Goal: Navigation & Orientation: Find specific page/section

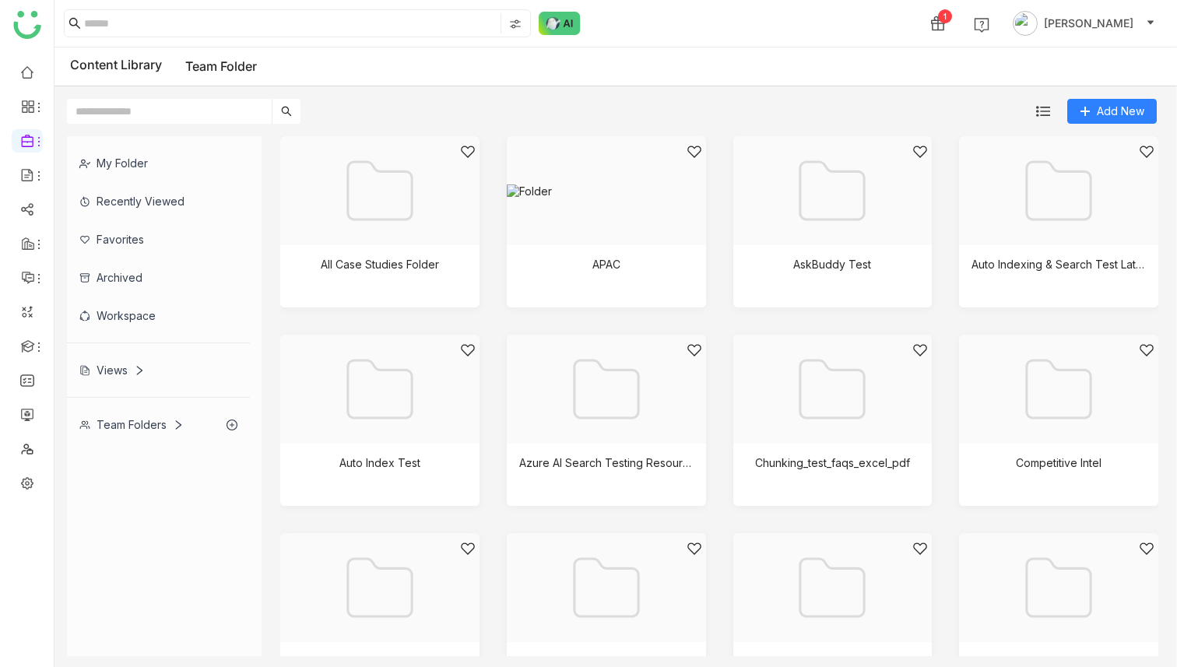
scroll to position [2057, 0]
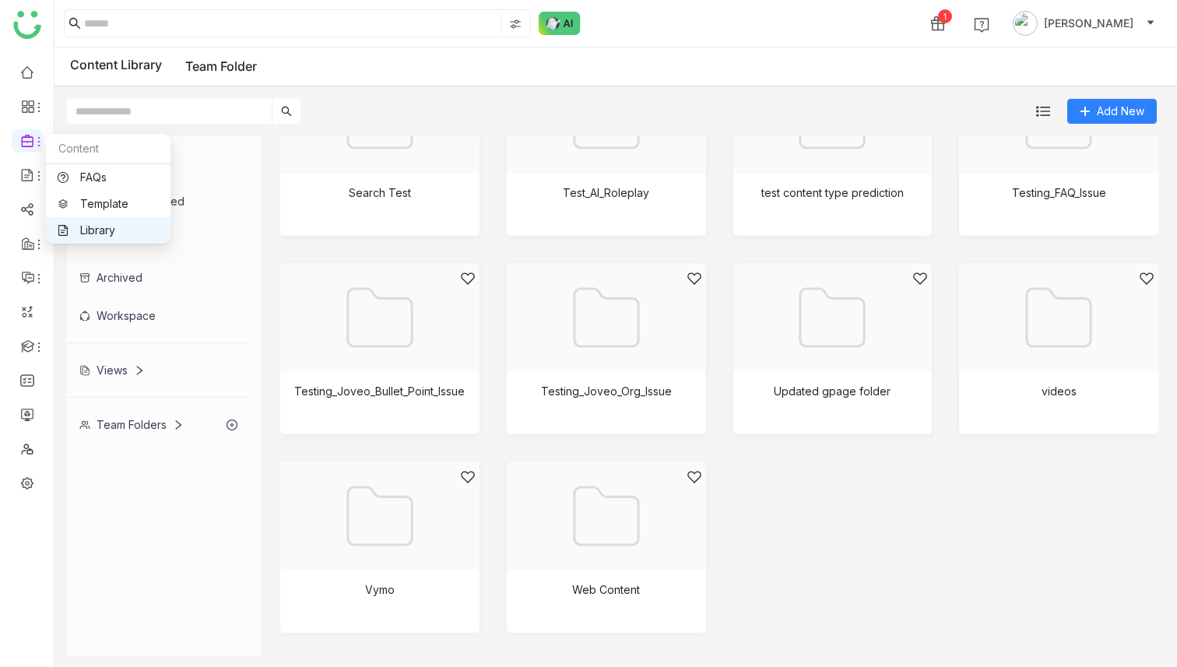
click at [117, 225] on link "Library" at bounding box center [108, 230] width 101 height 11
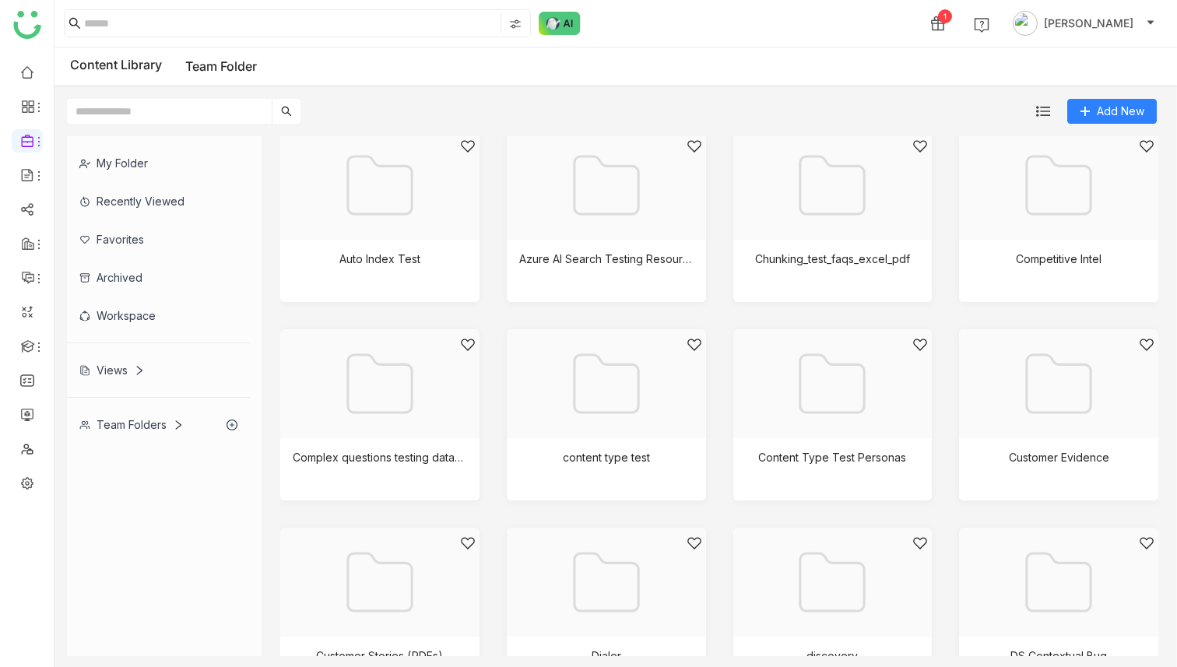
scroll to position [213, 0]
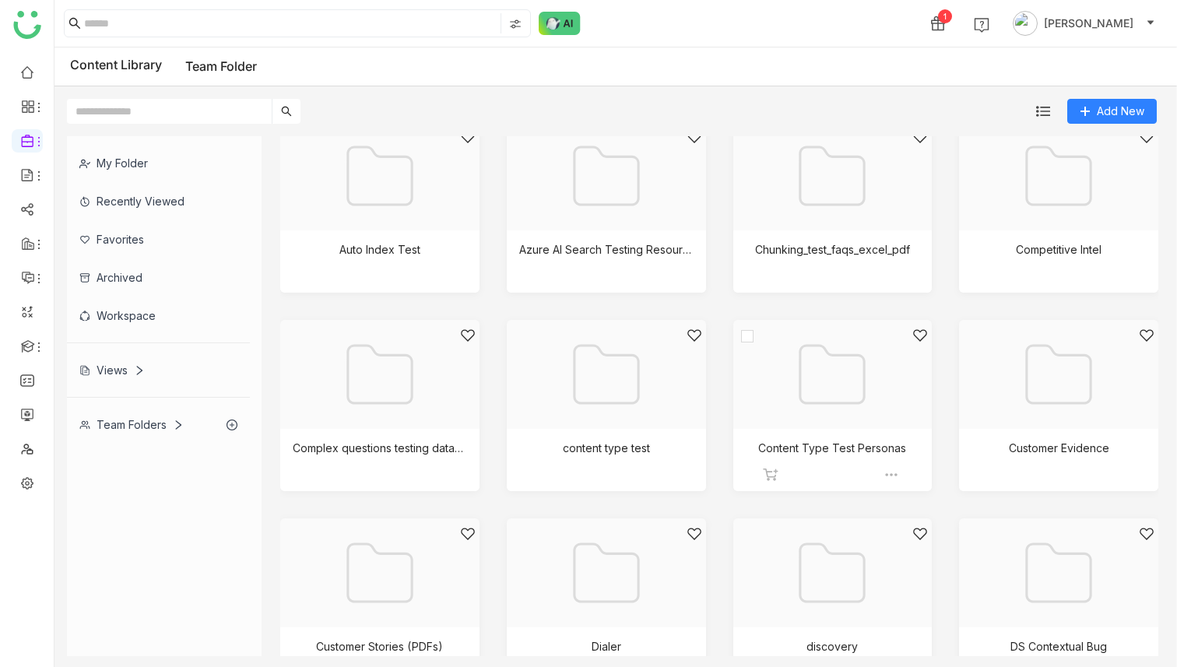
click at [818, 382] on div at bounding box center [827, 394] width 173 height 132
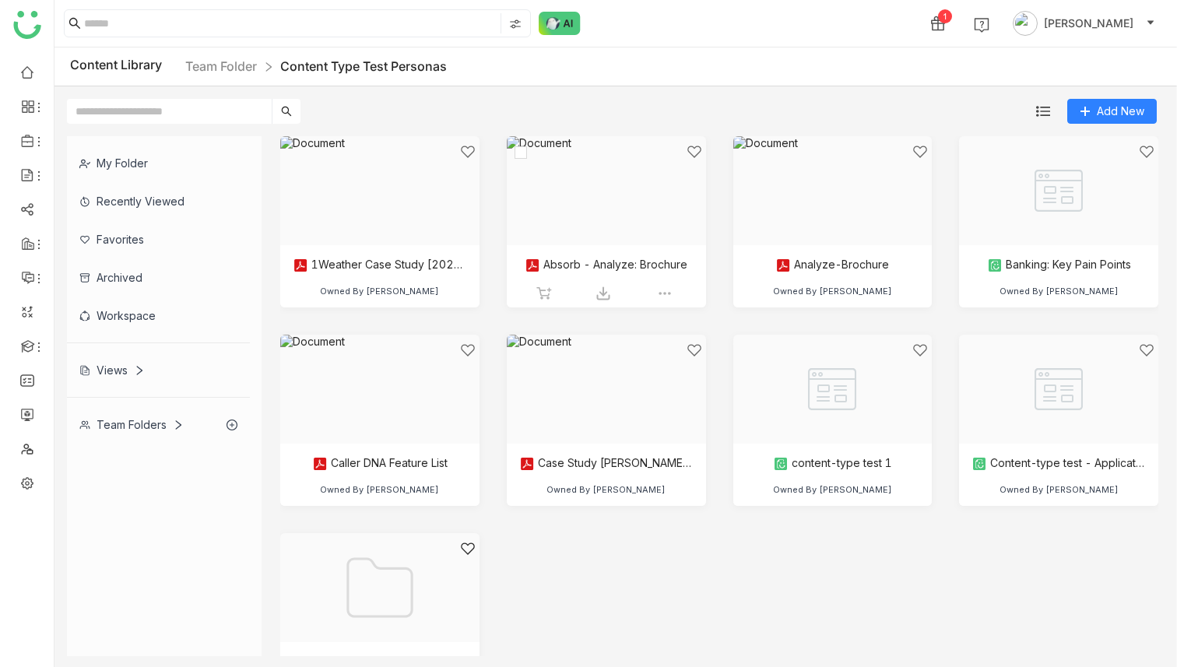
click at [593, 213] on div at bounding box center [601, 210] width 173 height 132
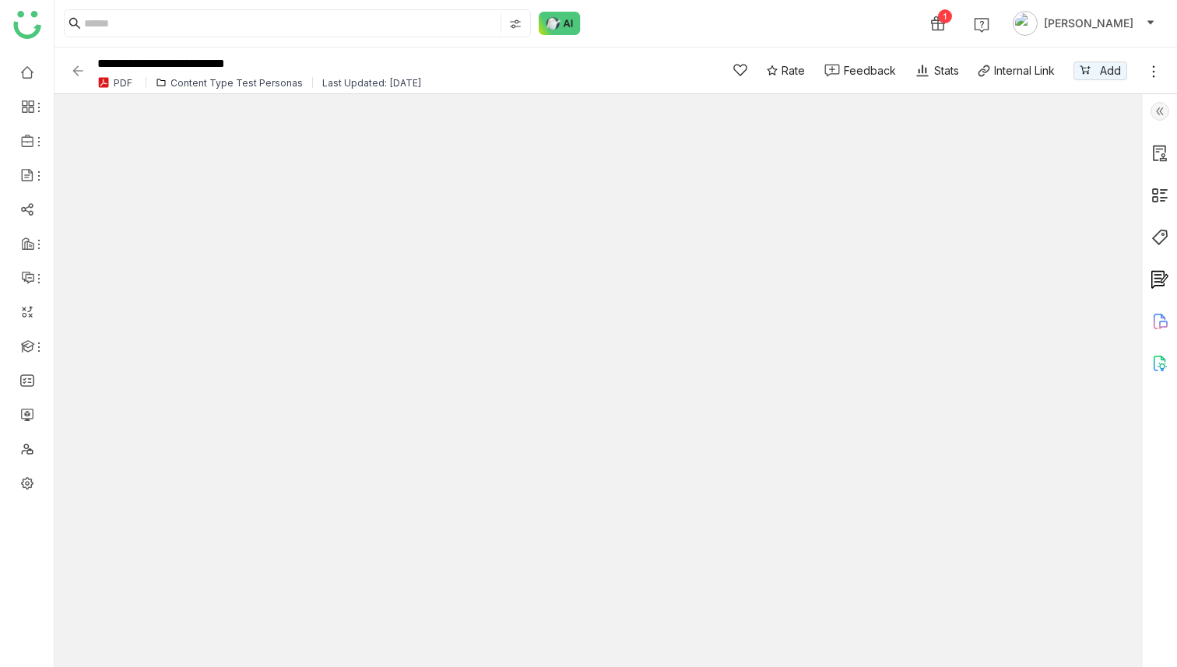
click at [1162, 113] on img at bounding box center [1160, 111] width 19 height 19
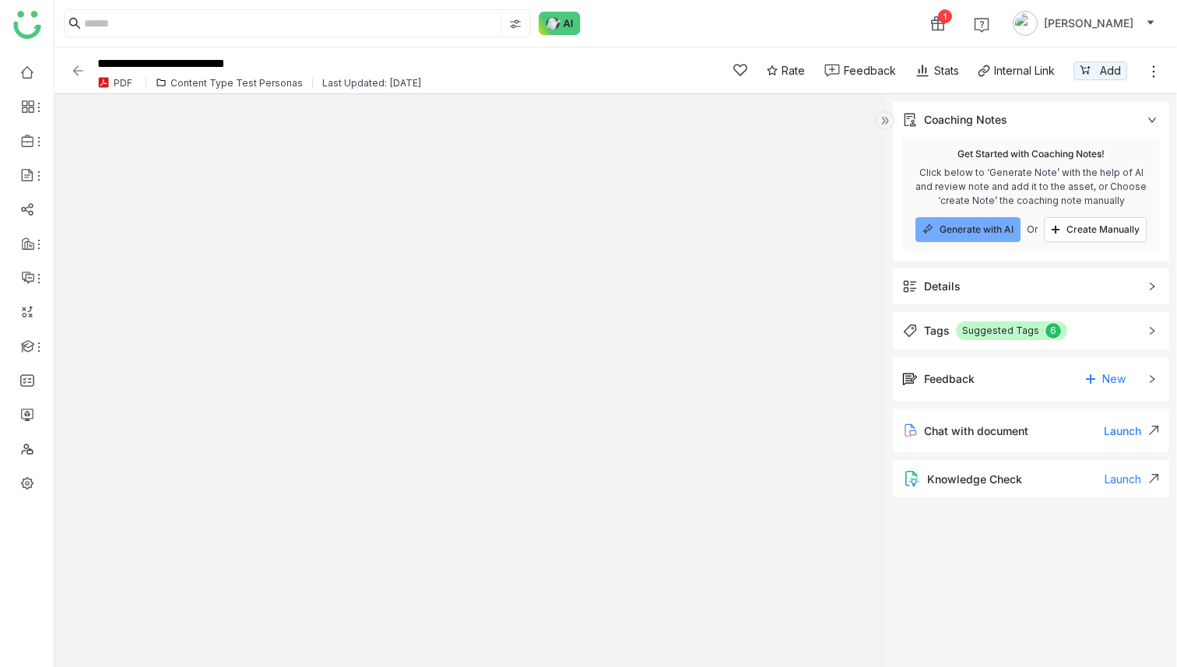
type input "*"
click at [1029, 289] on span "Details" at bounding box center [1020, 286] width 236 height 17
